Goal: Task Accomplishment & Management: Use online tool/utility

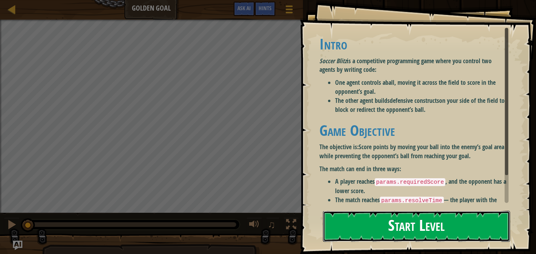
click at [377, 214] on button "Start Level" at bounding box center [416, 226] width 187 height 31
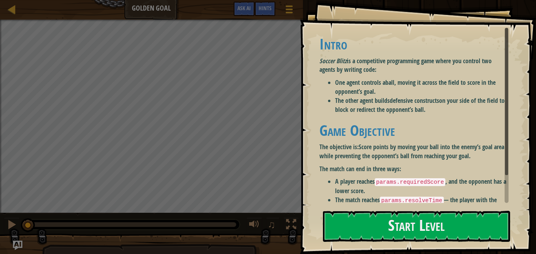
click at [386, 242] on div "Goals Intro Soccer Blitz is a competitive programming game where you control tw…" at bounding box center [268, 127] width 536 height 254
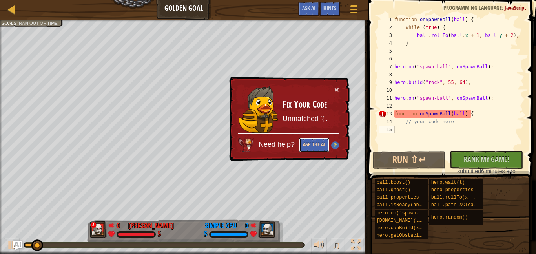
click at [317, 147] on button "Ask the AI" at bounding box center [314, 145] width 30 height 15
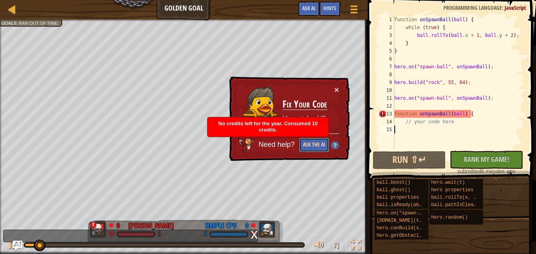
click at [317, 147] on button "Ask the AI" at bounding box center [314, 145] width 30 height 15
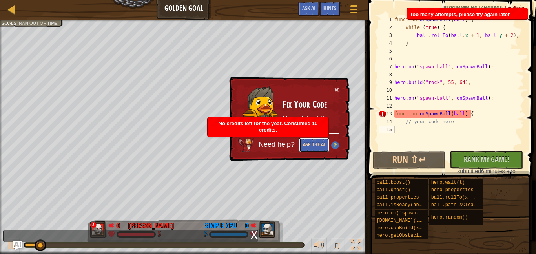
click at [317, 148] on button "Ask the AI" at bounding box center [314, 145] width 30 height 15
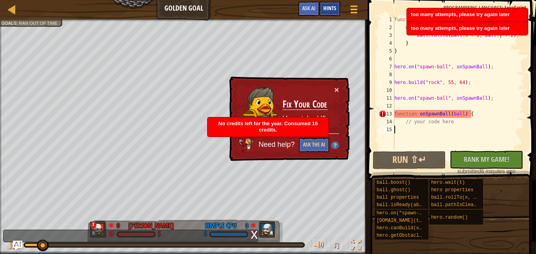
click at [335, 5] on span "Hints" at bounding box center [330, 7] width 13 height 7
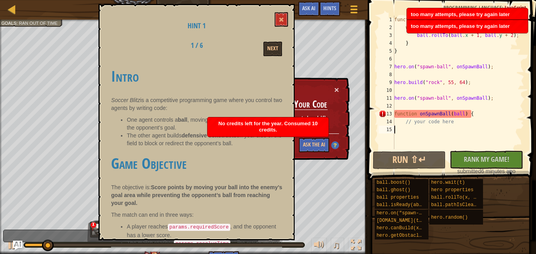
click at [300, 95] on td "Fix Your Code Unmatched '{'." at bounding box center [305, 110] width 46 height 48
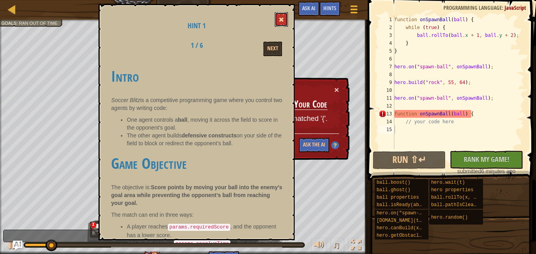
click at [280, 20] on span at bounding box center [281, 19] width 5 height 5
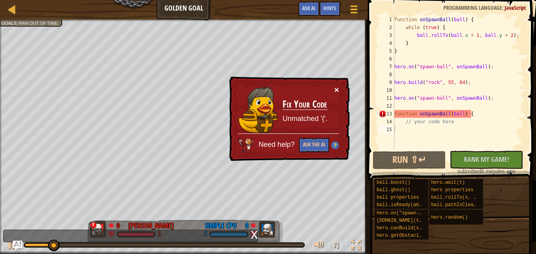
click at [337, 90] on button "×" at bounding box center [337, 90] width 5 height 8
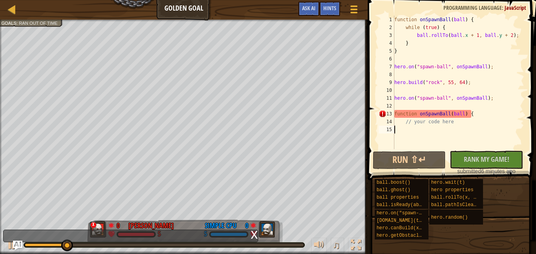
click at [420, 140] on div "function onSpawnBall ( ball ) { while ( true ) { ball . rollTo ( ball . x + 1 ,…" at bounding box center [459, 90] width 132 height 149
click at [453, 46] on div "function onSpawnBall ( ball ) { while ( true ) { ball . rollTo ( ball . x + 1 ,…" at bounding box center [459, 90] width 132 height 149
click at [402, 31] on div "function onSpawnBall ( ball ) { while ( true ) { ball . rollTo ( ball . x + 1 ,…" at bounding box center [459, 90] width 132 height 149
click at [482, 112] on div "function onSpawnBall ( ball ) { while ( true ) { ball . rollTo ( ball . x + 1 ,…" at bounding box center [459, 90] width 132 height 149
click at [489, 120] on div "function onSpawnBall ( ball ) { while ( true ) { ball . rollTo ( ball . x + 1 ,…" at bounding box center [459, 90] width 132 height 149
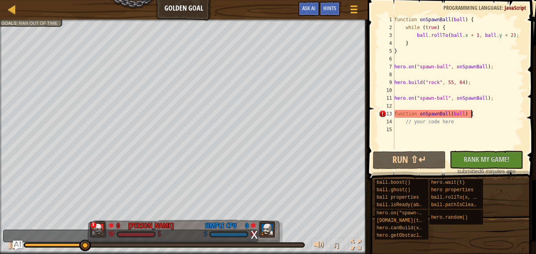
type textarea "// your code here"
click at [484, 132] on div "function onSpawnBall ( ball ) { while ( true ) { ball . rollTo ( ball . x + 1 ,…" at bounding box center [459, 90] width 132 height 149
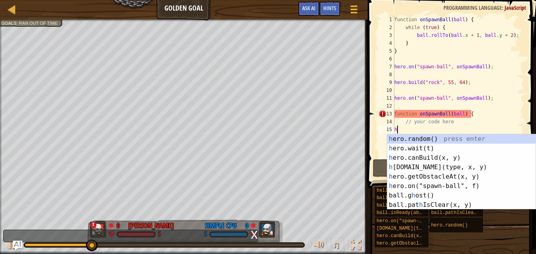
scroll to position [4, 0]
type textarea "he"
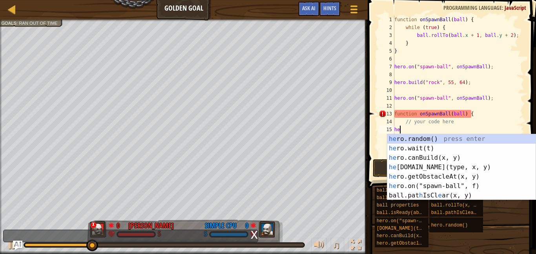
scroll to position [4, 0]
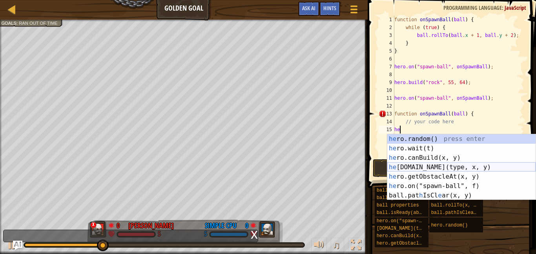
click at [459, 166] on div "he ro.random() press enter he ro.wait(t) press enter he ro.canBuild(x, y) press…" at bounding box center [462, 176] width 148 height 85
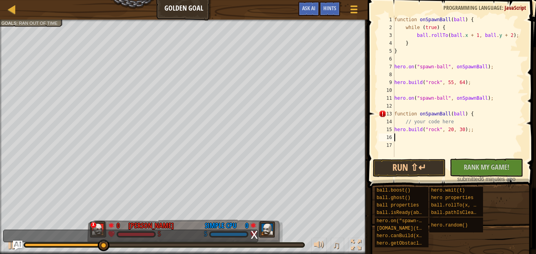
scroll to position [4, 0]
click at [463, 169] on button "No New Code to Rank Rank My Game! Submitting... Submitted for Ranking Failed to…" at bounding box center [486, 168] width 73 height 18
click at [436, 168] on button "Run ⇧↵" at bounding box center [409, 168] width 73 height 18
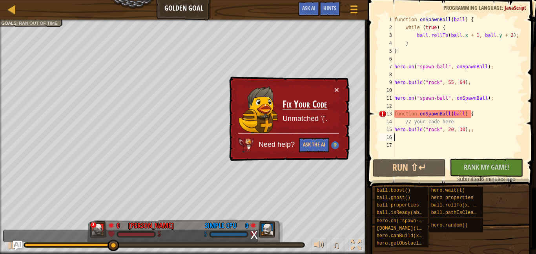
click at [480, 113] on div "function onSpawnBall ( ball ) { while ( true ) { ball . rollTo ( ball . x + 1 ,…" at bounding box center [459, 94] width 132 height 157
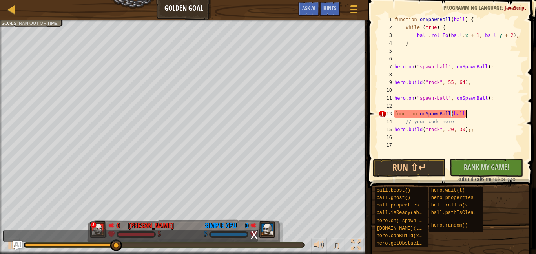
type textarea "f"
type textarea "hero.on("spawn-ball", onSpawnB"
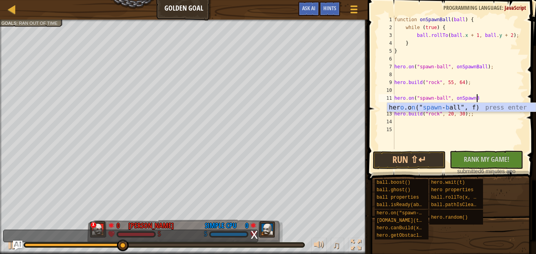
click at [494, 126] on div "function onSpawnBall ( ball ) { while ( true ) { ball . rollTo ( ball . x + 1 ,…" at bounding box center [459, 90] width 132 height 149
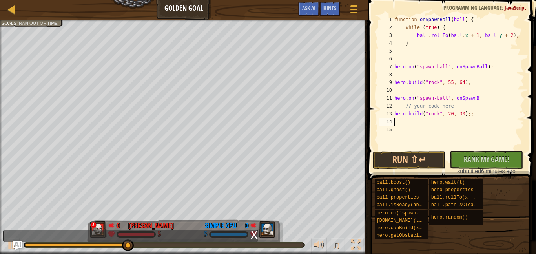
click at [464, 118] on div "function onSpawnBall ( ball ) { while ( true ) { ball . rollTo ( ball . x + 1 ,…" at bounding box center [459, 90] width 132 height 149
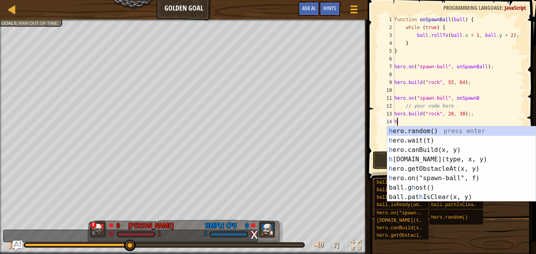
scroll to position [4, 0]
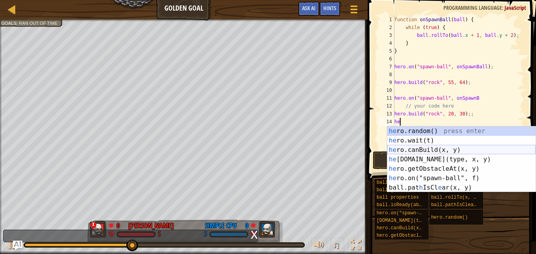
click at [462, 150] on div "he ro.random() press enter he ro.wait(t) press enter he ro.canBuild(x, y) press…" at bounding box center [462, 168] width 148 height 85
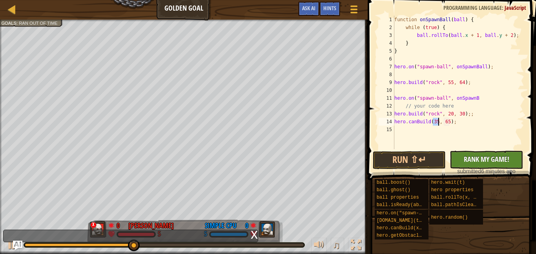
type textarea "hero.canBuild(35, 65);"
click at [471, 158] on span "Rank My Game!" at bounding box center [487, 159] width 46 height 10
click at [437, 160] on button "Run ⇧↵" at bounding box center [409, 160] width 73 height 18
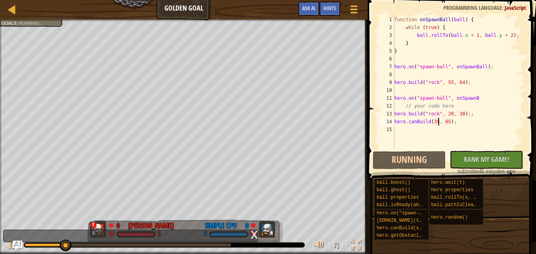
click at [417, 133] on div "function onSpawnBall ( ball ) { while ( true ) { ball . rollTo ( ball . x + 1 ,…" at bounding box center [459, 90] width 132 height 149
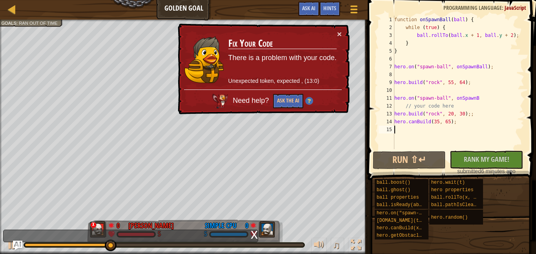
click at [507, 75] on div "function onSpawnBall ( ball ) { while ( true ) { ball . rollTo ( ball . x + 1 ,…" at bounding box center [459, 90] width 132 height 149
type textarea "hero.on("spawn-ball", onSpawnBall);"
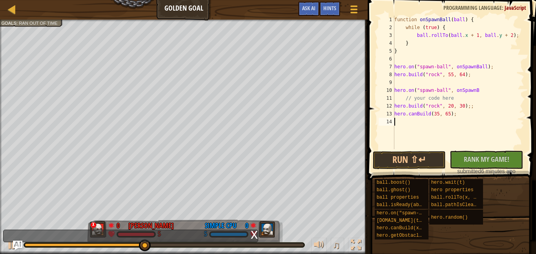
click at [441, 119] on div "function onSpawnBall ( ball ) { while ( true ) { ball . rollTo ( ball . x + 1 ,…" at bounding box center [459, 90] width 132 height 149
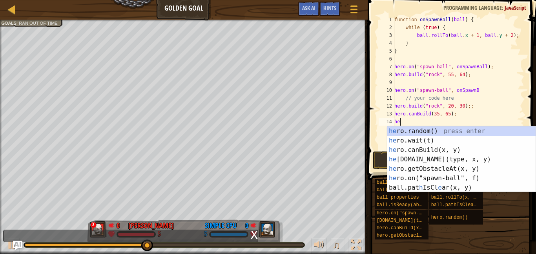
scroll to position [4, 0]
click at [445, 170] on div "he ro.random() press enter he ro.wait(t) press enter he ro.canBuild(x, y) press…" at bounding box center [462, 168] width 148 height 85
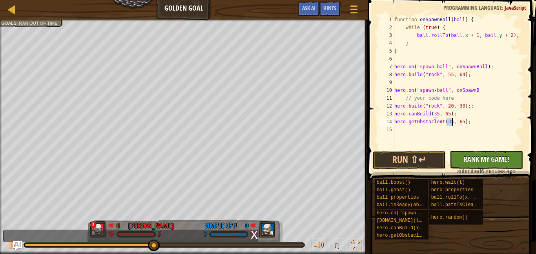
type textarea "hero.getObstacleAt(35, 65);"
click at [475, 165] on button "No New Code to Rank Rank My Game! Submitting... Submitted for Ranking Failed to…" at bounding box center [486, 160] width 73 height 18
click at [421, 157] on button "Run ⇧↵" at bounding box center [409, 160] width 73 height 18
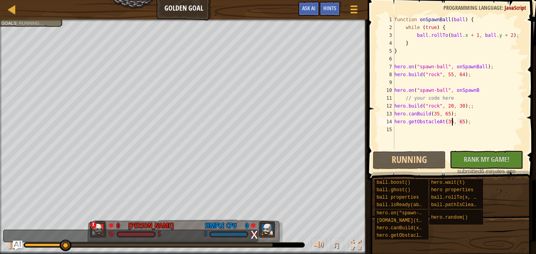
click at [444, 129] on div "function onSpawnBall ( ball ) { while ( true ) { ball . rollTo ( ball . x + 1 ,…" at bounding box center [459, 90] width 132 height 149
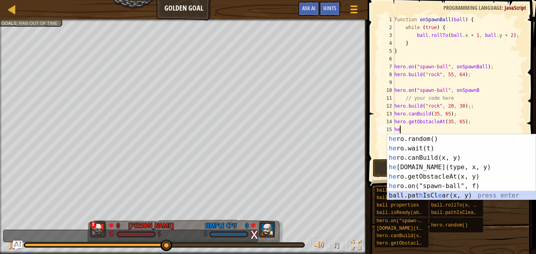
click at [447, 194] on div "he ro.random() press enter he ro.wait(t) press enter he ro.canBuild(x, y) press…" at bounding box center [462, 176] width 148 height 85
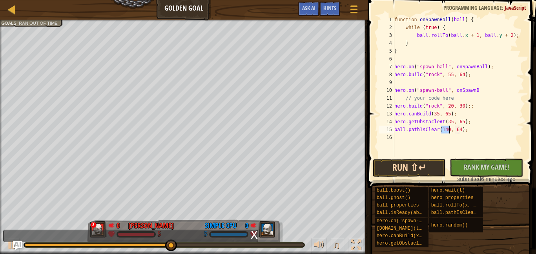
type textarea "ball.pathIsClear(140, 64);"
click at [431, 162] on button "Run ⇧↵" at bounding box center [409, 168] width 73 height 18
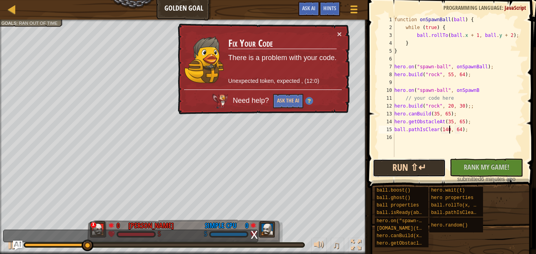
click at [421, 164] on button "Run ⇧↵" at bounding box center [409, 168] width 73 height 18
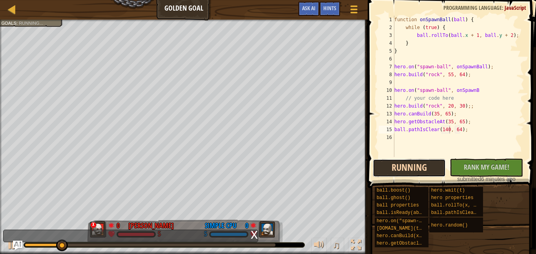
click at [421, 164] on button "Running" at bounding box center [409, 168] width 73 height 18
click at [421, 165] on button "Running" at bounding box center [409, 168] width 73 height 18
click at [423, 167] on button "Running" at bounding box center [409, 168] width 73 height 18
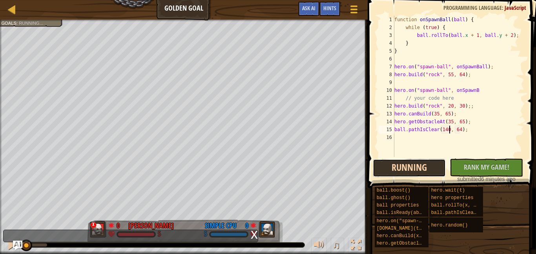
click at [423, 168] on button "Running" at bounding box center [409, 168] width 73 height 18
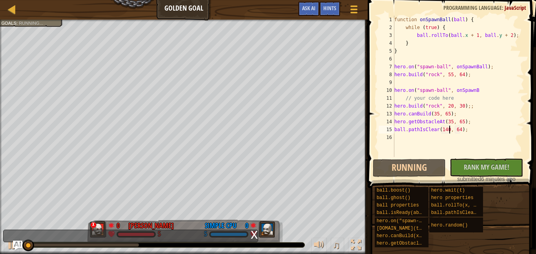
click at [514, 81] on div "function onSpawnBall ( ball ) { while ( true ) { ball . rollTo ( ball . x + 1 ,…" at bounding box center [459, 94] width 132 height 157
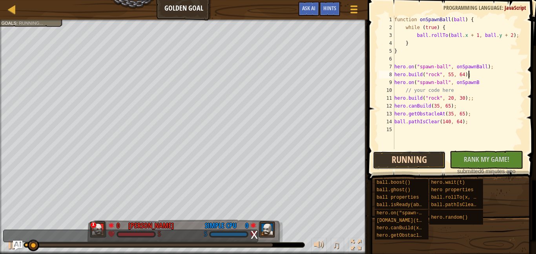
click at [417, 159] on button "Running" at bounding box center [409, 160] width 73 height 18
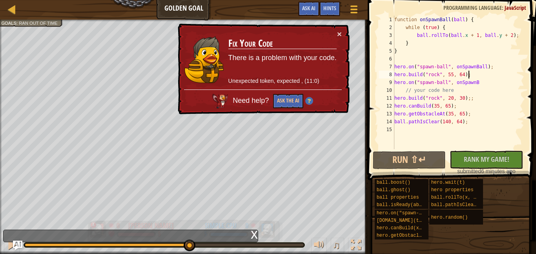
click at [189, 211] on div "Red team wins. Goals : Ran out of time x 0 [PERSON_NAME] 5 0 Simple CPU 5 ♫ Okar" at bounding box center [268, 137] width 536 height 234
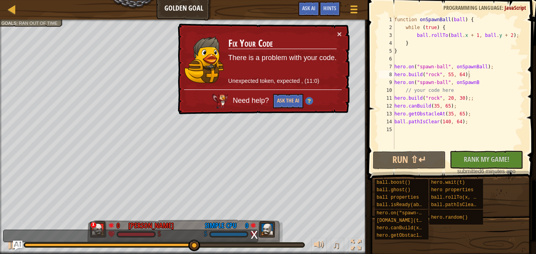
click at [476, 15] on span at bounding box center [453, 78] width 175 height 203
click at [476, 21] on div "function onSpawnBall ( ball ) { while ( true ) { ball . rollTo ( ball . x + 1 ,…" at bounding box center [459, 90] width 132 height 149
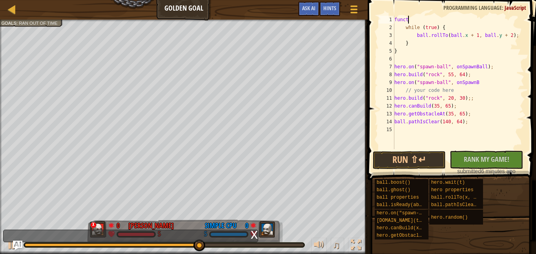
type textarea "f"
click at [496, 53] on div "while ( true ) { ball . rollTo ( ball . x + 1 , ball . y + 2 ) ; } } hero . on …" at bounding box center [459, 90] width 132 height 149
type textarea "}"
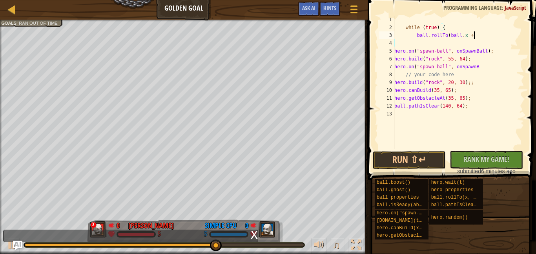
type textarea "b"
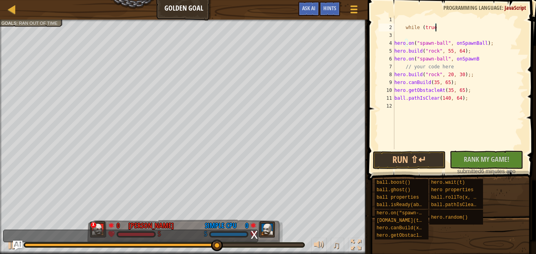
type textarea "w"
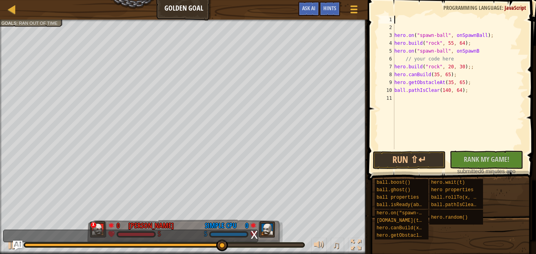
click at [511, 30] on div "hero . on ( "spawn-ball" , onSpawnBall ) ; hero . build ( "rock" , 55 , 64 ) ; …" at bounding box center [459, 90] width 132 height 149
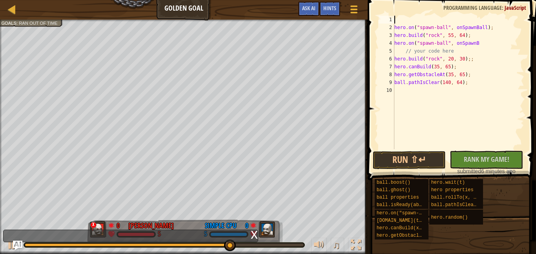
click at [518, 28] on div "hero . on ( "spawn-ball" , onSpawnBall ) ; hero . build ( "rock" , 55 , 64 ) ; …" at bounding box center [459, 90] width 132 height 149
click at [479, 49] on div "hero . on ( "spawn-ball" , onSpawnBall ) ; hero . build ( "rock" , 55 , 64 ) ; …" at bounding box center [459, 90] width 132 height 149
type textarea "/"
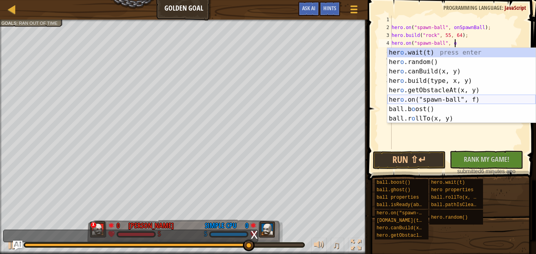
click at [436, 101] on div "her o .wait(t) press enter her o .random() press enter her o .canBuild(x, y) pr…" at bounding box center [462, 95] width 148 height 94
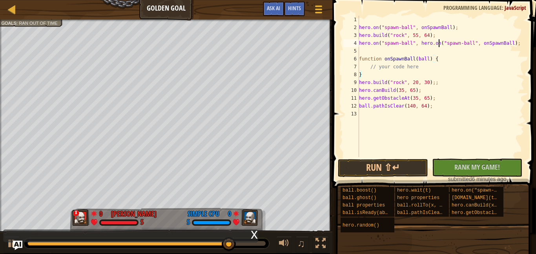
click at [439, 43] on div "hero . on ( "spawn-ball" , onSpawnBall ) ; hero . build ( "rock" , 55 , 64 ) ; …" at bounding box center [441, 94] width 167 height 157
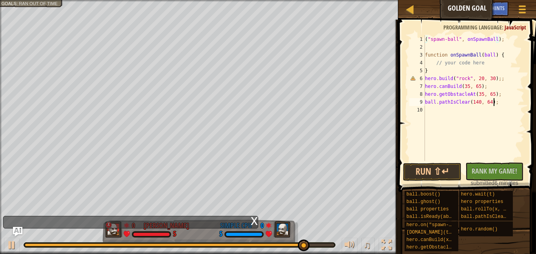
click at [495, 100] on div "( "spawn-ball" , onSpawnBall ) ; function onSpawnBall ( ball ) { // your code h…" at bounding box center [474, 105] width 101 height 141
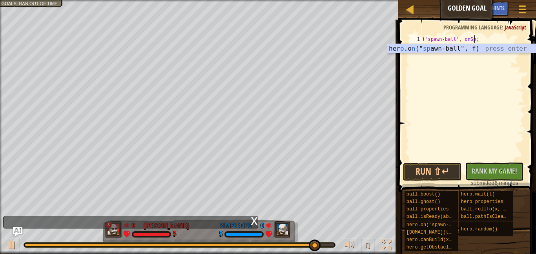
type textarea ";"
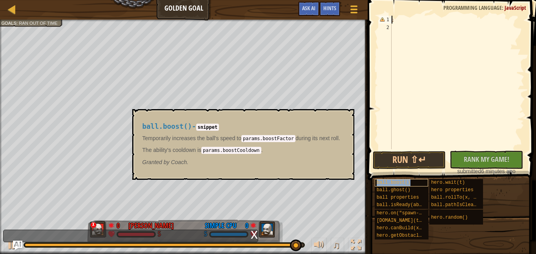
click at [397, 183] on span "ball.boost()" at bounding box center [394, 182] width 34 height 5
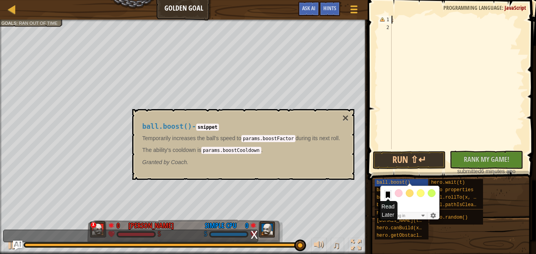
click at [385, 192] on div at bounding box center [388, 195] width 6 height 8
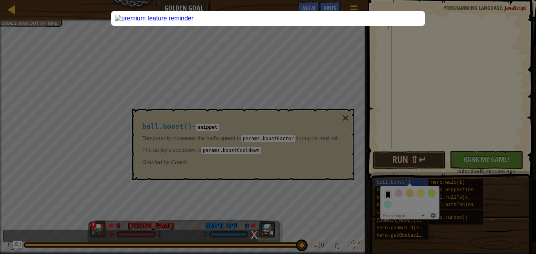
click at [194, 22] on img at bounding box center [154, 18] width 79 height 7
click at [49, 85] on ngb-modal-window "Error × OK" at bounding box center [268, 127] width 536 height 254
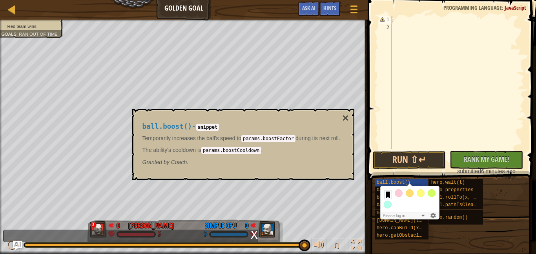
click at [248, 153] on code "params.boostCooldown" at bounding box center [231, 150] width 60 height 7
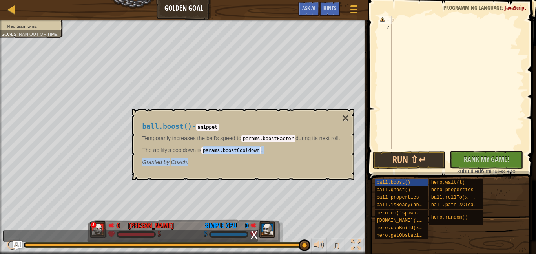
drag, startPoint x: 203, startPoint y: 149, endPoint x: 285, endPoint y: 168, distance: 84.3
click at [285, 168] on div "ball.boost() - snippet Temporarily increases the ball's speed to params.boostFa…" at bounding box center [241, 144] width 209 height 58
copy div "params.boostCooldown . Granted by Coach."
click at [388, 53] on div "; 1 2 ; ההההההההההההההההההההההההההההההההההההההההההההההההההההההההההההההההההההההה…" at bounding box center [451, 105] width 171 height 203
click at [408, 28] on div ";" at bounding box center [457, 90] width 134 height 149
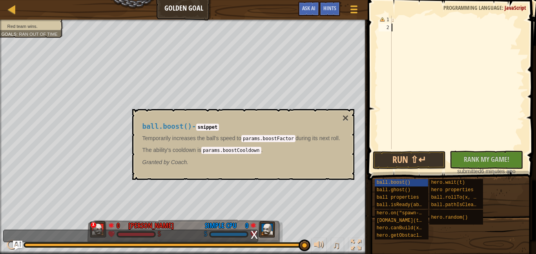
paste textarea "Granted byCoach."
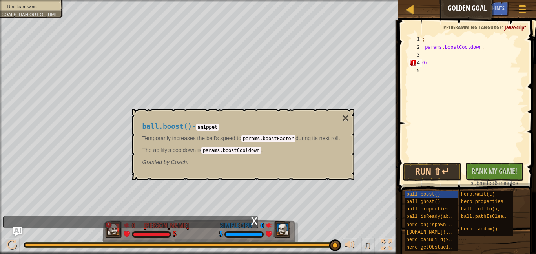
type textarea "G"
click at [482, 47] on div "; params . boostCooldown ." at bounding box center [473, 105] width 104 height 141
type textarea "p"
type textarea ";"
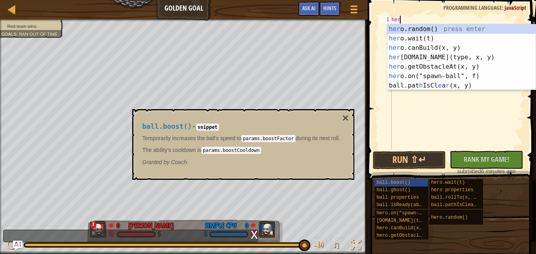
scroll to position [4, 1]
click at [457, 73] on div "her o.random() press enter her o.wait(t) press enter her o.canBuild(x, y) press…" at bounding box center [462, 66] width 148 height 85
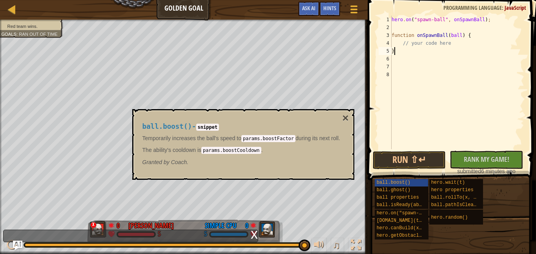
scroll to position [4, 0]
click at [430, 159] on button "Run ⇧↵" at bounding box center [409, 160] width 73 height 18
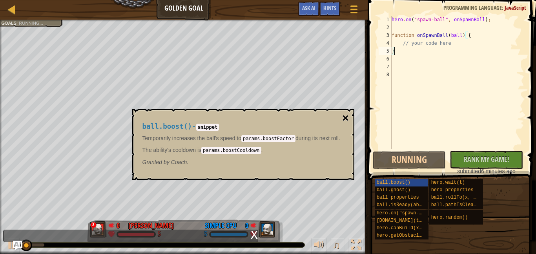
click at [349, 114] on button "×" at bounding box center [345, 118] width 6 height 11
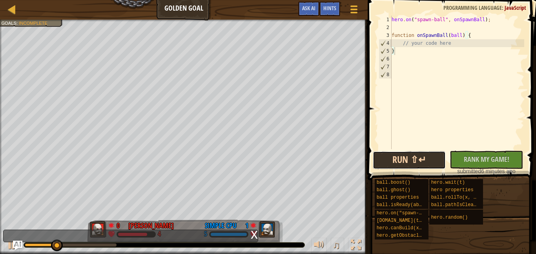
click at [432, 156] on button "Run ⇧↵" at bounding box center [409, 160] width 73 height 18
click at [432, 156] on button "Running" at bounding box center [409, 160] width 73 height 18
click at [432, 156] on button "Run ⇧↵" at bounding box center [409, 160] width 73 height 18
click at [432, 157] on button "Run ⇧↵" at bounding box center [409, 160] width 73 height 18
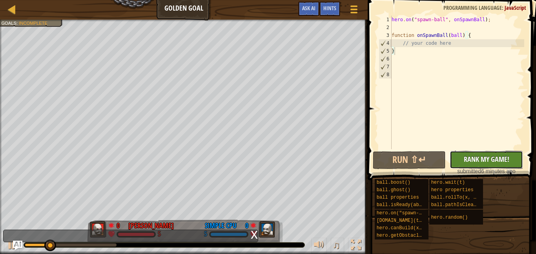
click at [490, 163] on span "Rank My Game!" at bounding box center [487, 159] width 46 height 10
type textarea "}h"
click at [422, 59] on div "hero . on ( "spawn-ball" , onSpawnBall ) ; function onSpawnBall ( ball ) { // y…" at bounding box center [457, 90] width 134 height 149
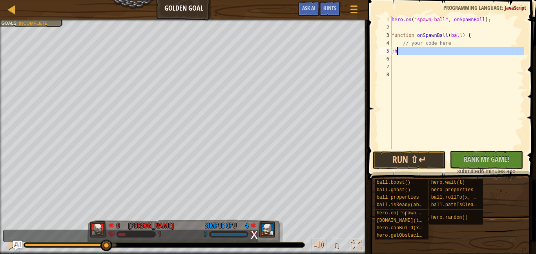
drag, startPoint x: 422, startPoint y: 59, endPoint x: 419, endPoint y: 53, distance: 6.2
click at [419, 53] on div "hero . on ( "spawn-ball" , onSpawnBall ) ; function onSpawnBall ( ball ) { // y…" at bounding box center [457, 90] width 134 height 149
type textarea "}h"
click at [421, 64] on div "hero . on ( "spawn-ball" , onSpawnBall ) ; function onSpawnBall ( ball ) { // y…" at bounding box center [457, 90] width 134 height 149
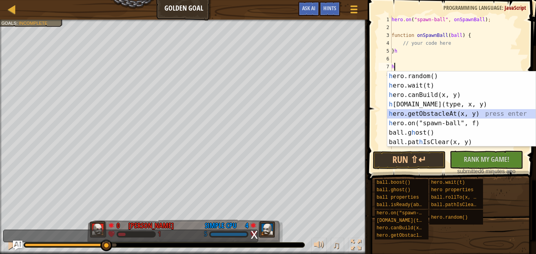
click at [458, 115] on div "h ero.random() press enter h ero.wait(t) press enter h ero.canBuild(x, y) press…" at bounding box center [462, 118] width 148 height 94
type textarea "hero.getObstacleAt(35, 65);"
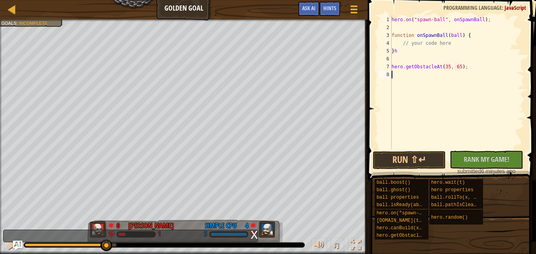
click at [470, 74] on div "hero . on ( "spawn-ball" , onSpawnBall ) ; function onSpawnBall ( ball ) { // y…" at bounding box center [457, 90] width 134 height 149
click at [420, 161] on button "Run ⇧↵" at bounding box center [409, 160] width 73 height 18
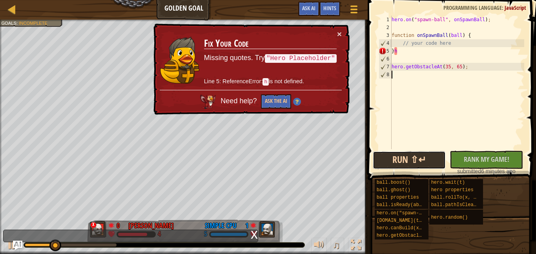
click at [416, 161] on button "Run ⇧↵" at bounding box center [409, 160] width 73 height 18
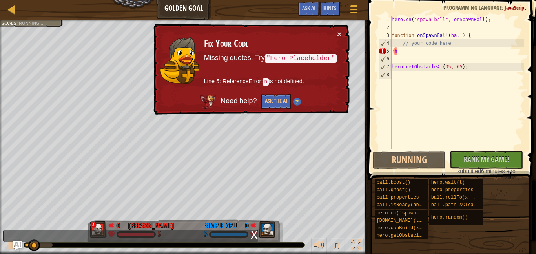
click at [431, 79] on div "hero . on ( "spawn-ball" , onSpawnBall ) ; function onSpawnBall ( ball ) { // y…" at bounding box center [457, 90] width 134 height 149
click at [461, 51] on div "hero . on ( "spawn-ball" , onSpawnBall ) ; function onSpawnBall ( ball ) { // y…" at bounding box center [457, 90] width 134 height 149
type textarea "}"
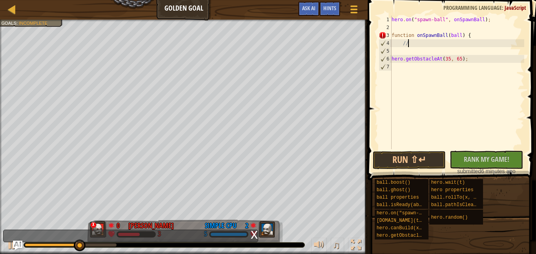
type textarea "/"
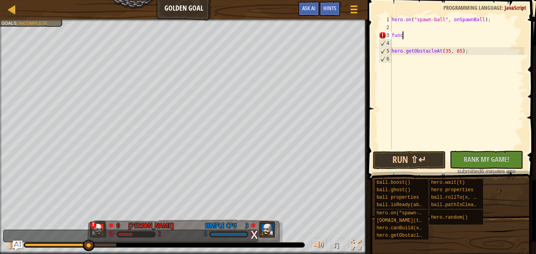
type textarea "f"
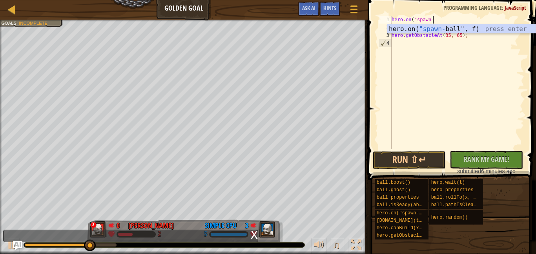
type textarea "h"
